Goal: Information Seeking & Learning: Learn about a topic

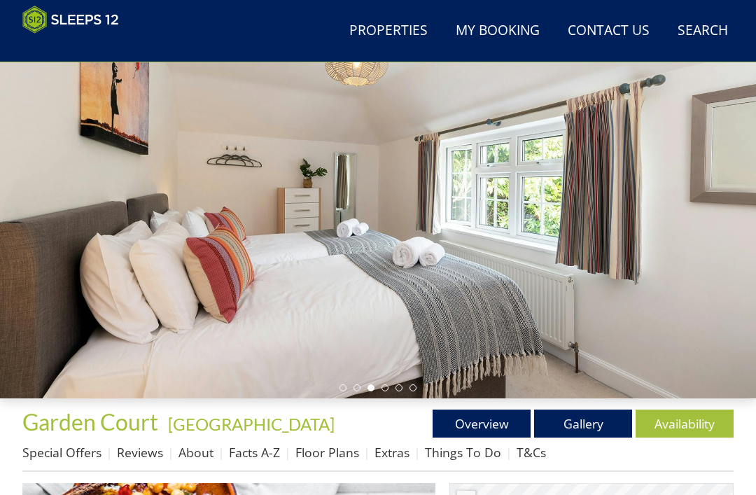
scroll to position [118, 0]
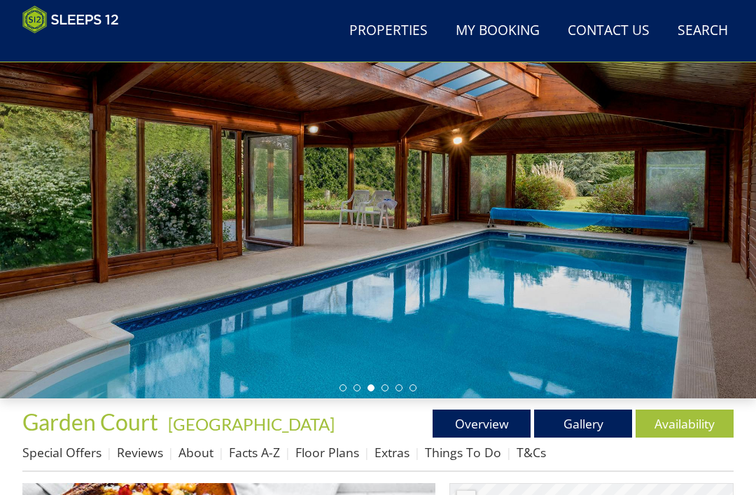
click at [200, 452] on link "About" at bounding box center [196, 452] width 35 height 17
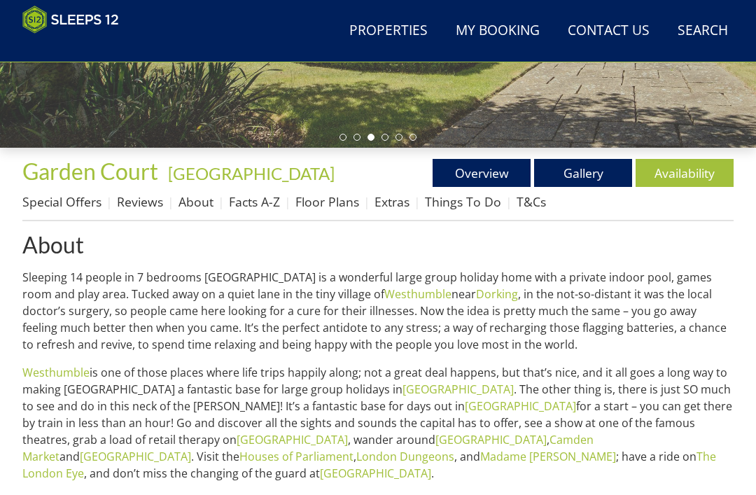
scroll to position [368, 0]
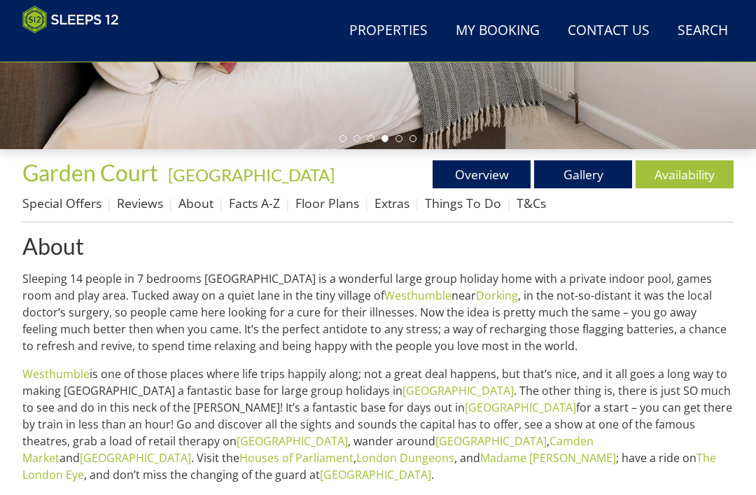
click at [385, 298] on link "Westhumble" at bounding box center [418, 295] width 67 height 15
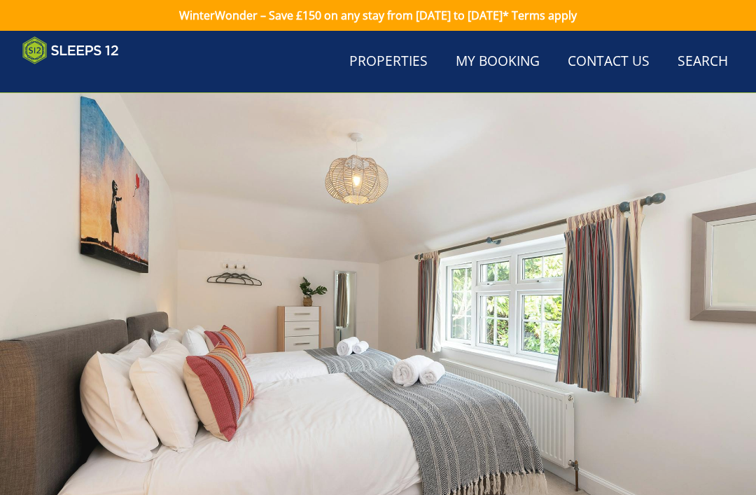
scroll to position [368, 0]
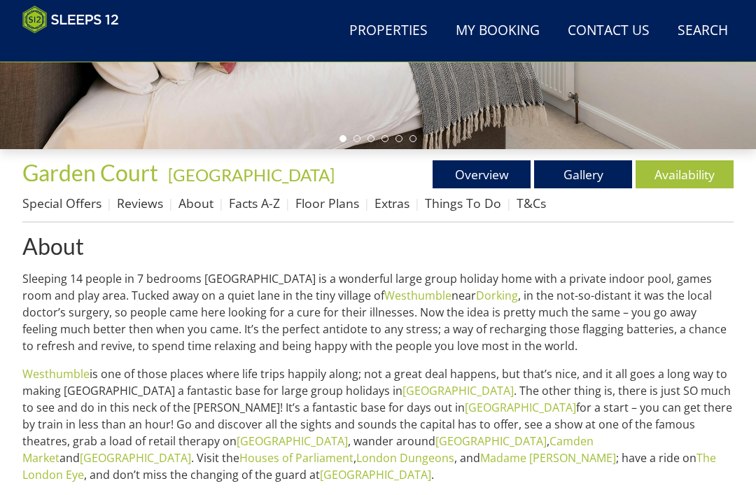
click at [593, 177] on link "Gallery" at bounding box center [583, 174] width 98 height 28
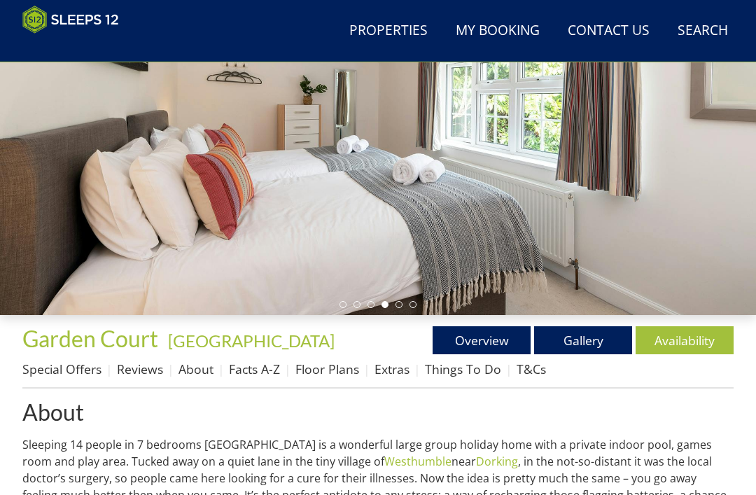
scroll to position [202, 0]
click at [464, 373] on link "Things To Do" at bounding box center [463, 369] width 76 height 17
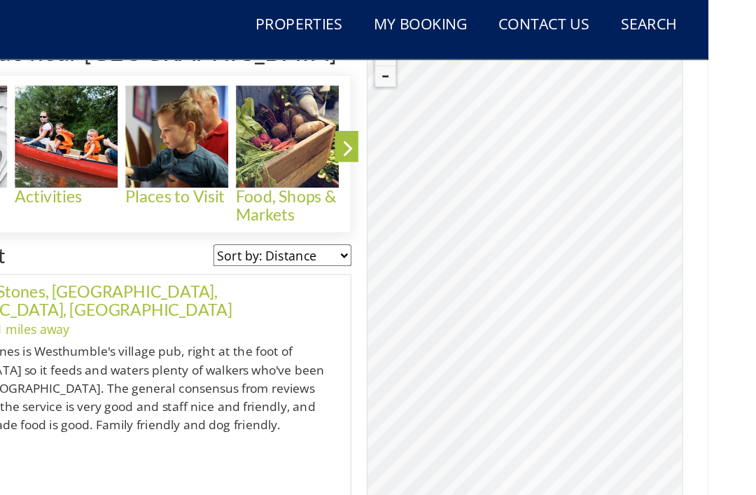
scroll to position [567, 0]
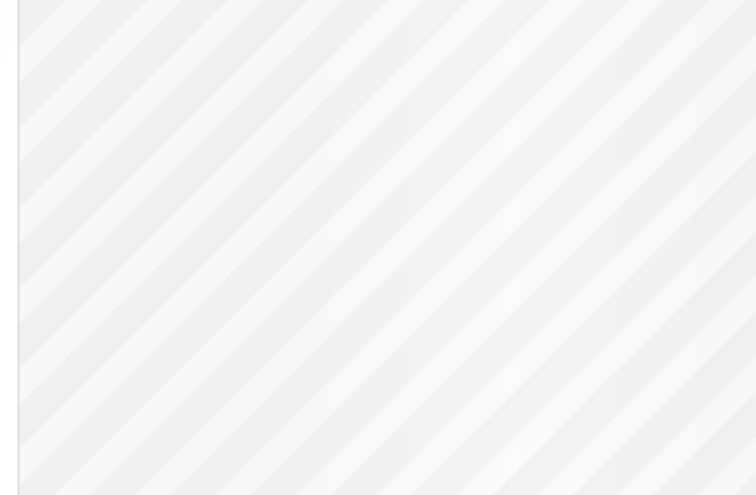
click at [450, 97] on div "© MapTiler © OpenStreetMap contributors" at bounding box center [592, 261] width 284 height 455
click at [450, 92] on div "© MapTiler © OpenStreetMap contributors" at bounding box center [592, 261] width 284 height 455
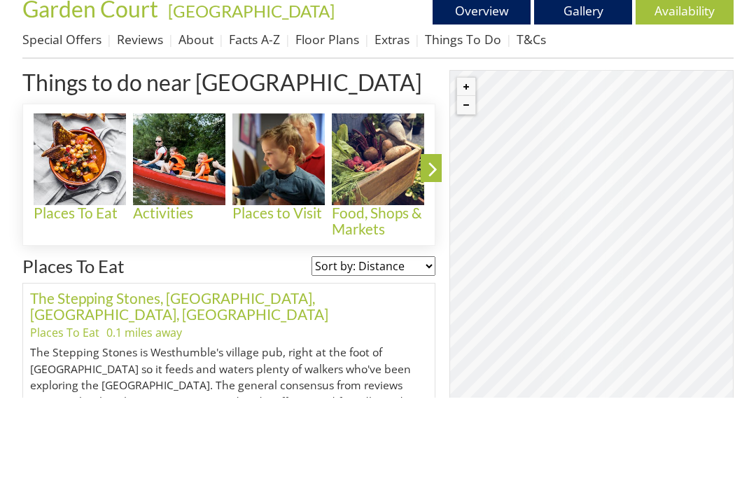
scroll to position [532, 0]
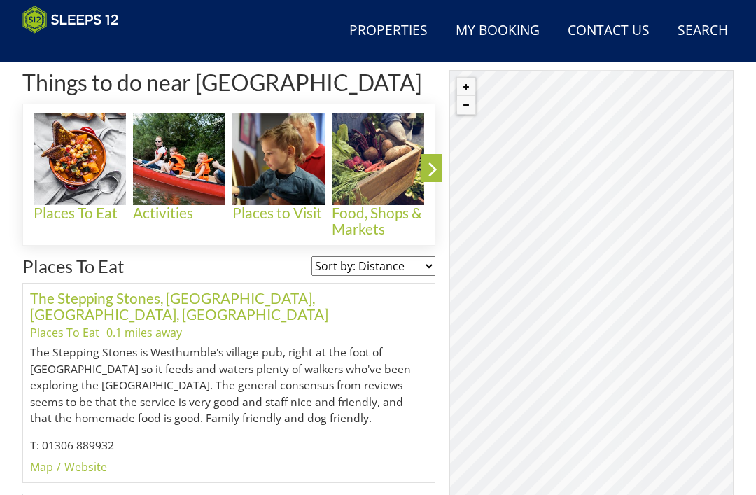
click at [431, 166] on icon at bounding box center [433, 171] width 25 height 33
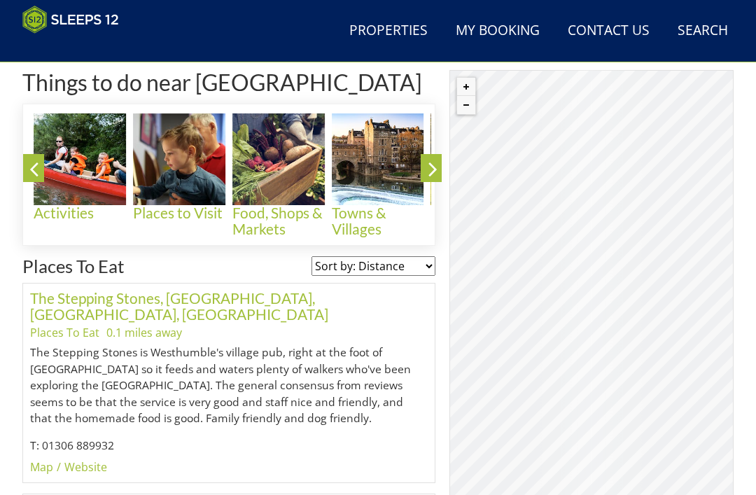
click at [431, 177] on icon at bounding box center [433, 171] width 25 height 33
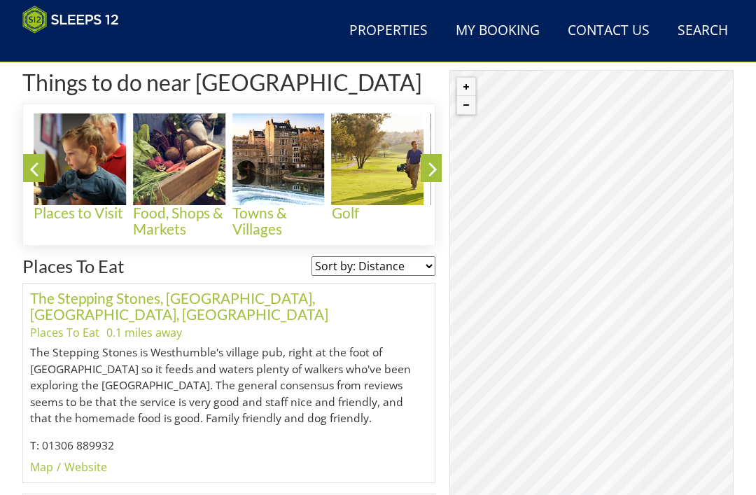
click at [432, 173] on icon at bounding box center [433, 171] width 25 height 33
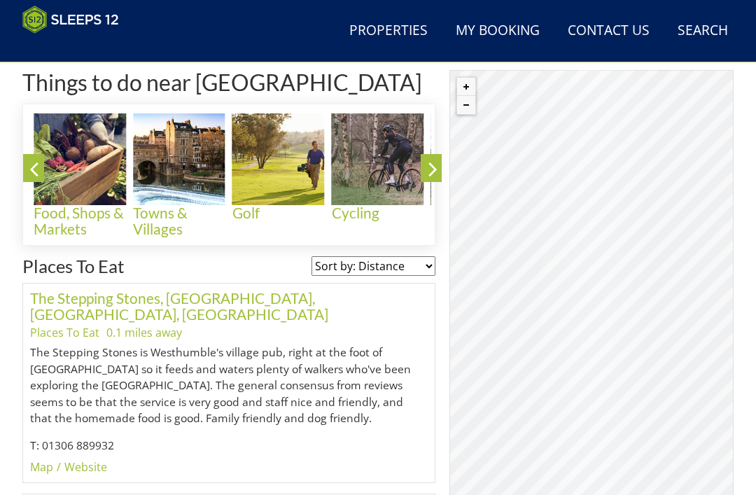
click at [433, 170] on icon at bounding box center [433, 171] width 25 height 33
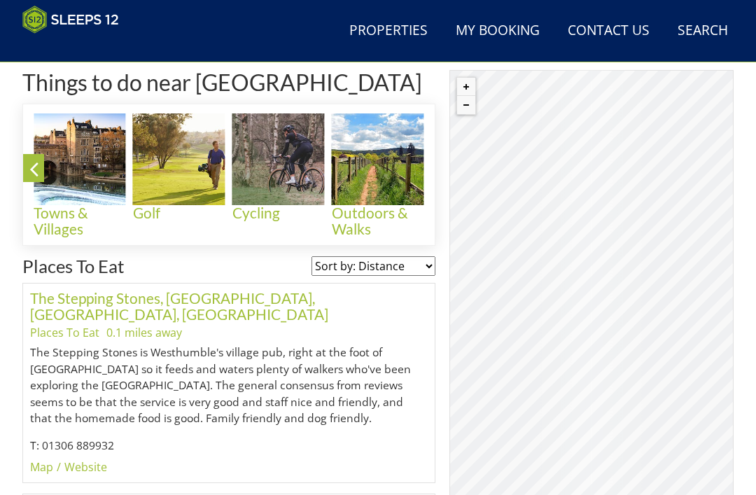
click at [397, 175] on img at bounding box center [378, 159] width 92 height 92
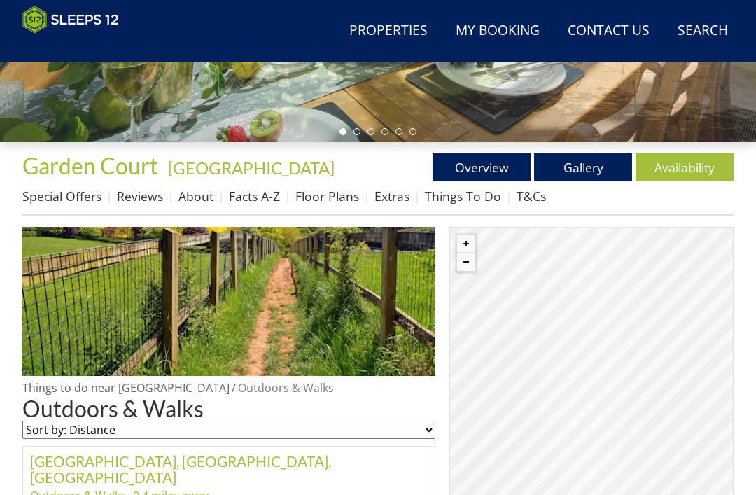
scroll to position [374, 0]
